Goal: Check status

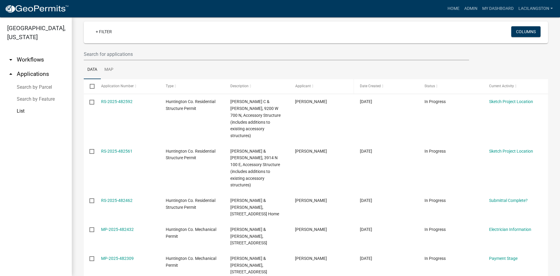
scroll to position [90, 0]
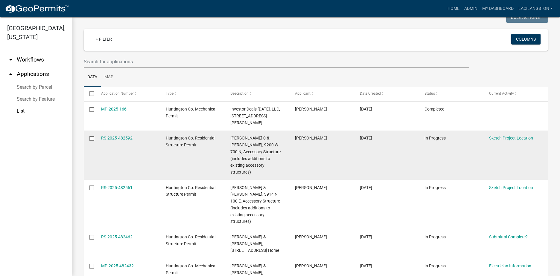
scroll to position [60, 0]
